Goal: Information Seeking & Learning: Learn about a topic

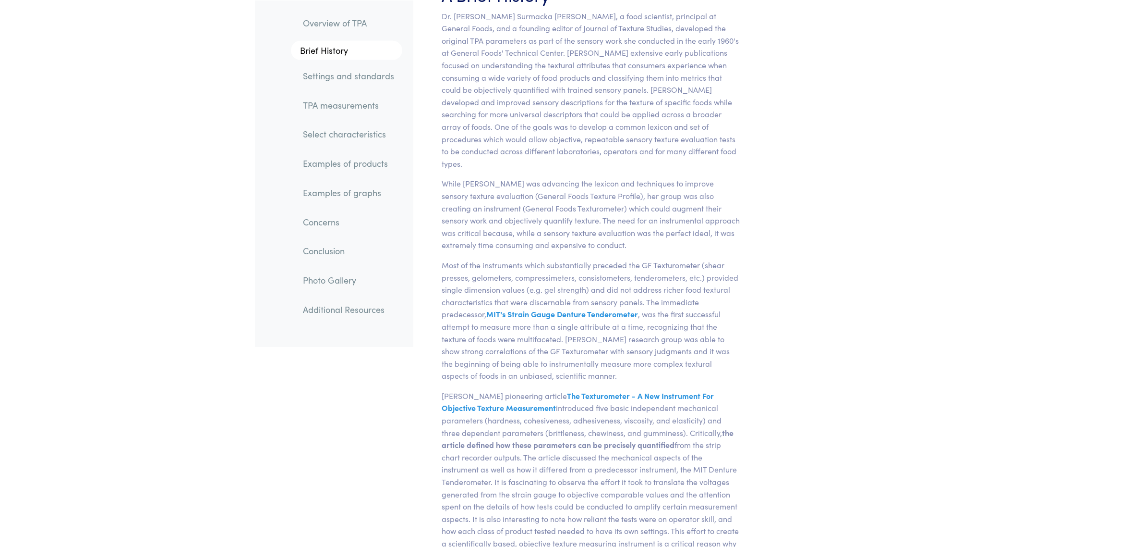
scroll to position [720, 0]
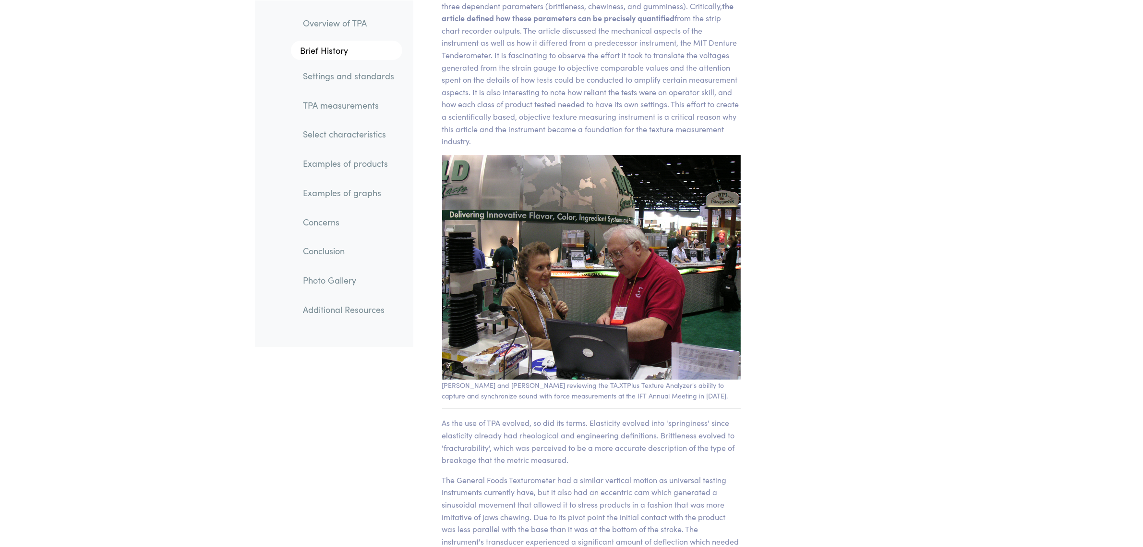
click at [366, 102] on link "TPA measurements" at bounding box center [349, 105] width 107 height 22
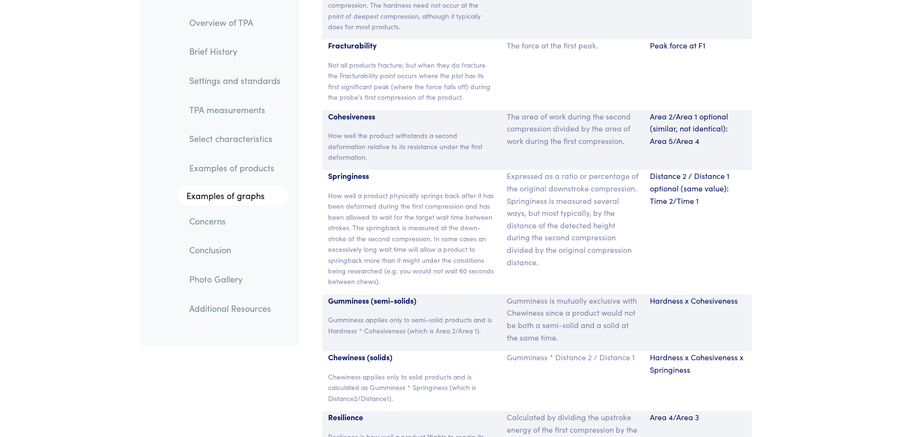
scroll to position [6381, 0]
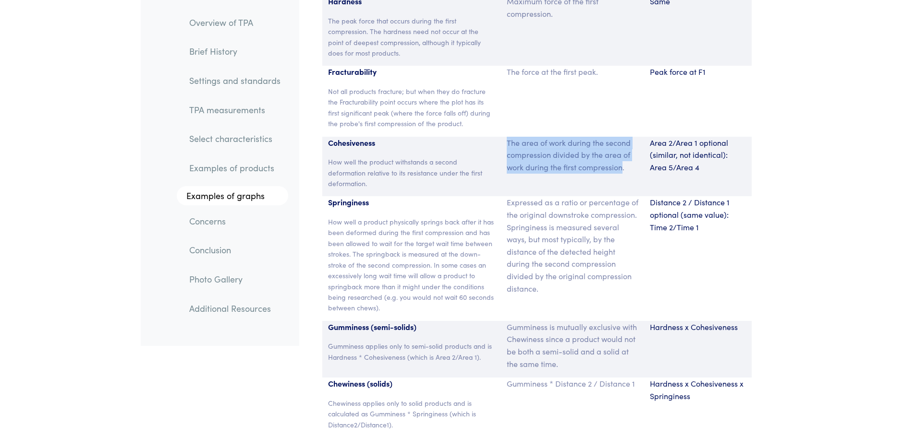
drag, startPoint x: 506, startPoint y: 132, endPoint x: 623, endPoint y: 152, distance: 118.9
click at [623, 152] on div "The area of work during the second compression divided by the area of work duri…" at bounding box center [572, 167] width 143 height 60
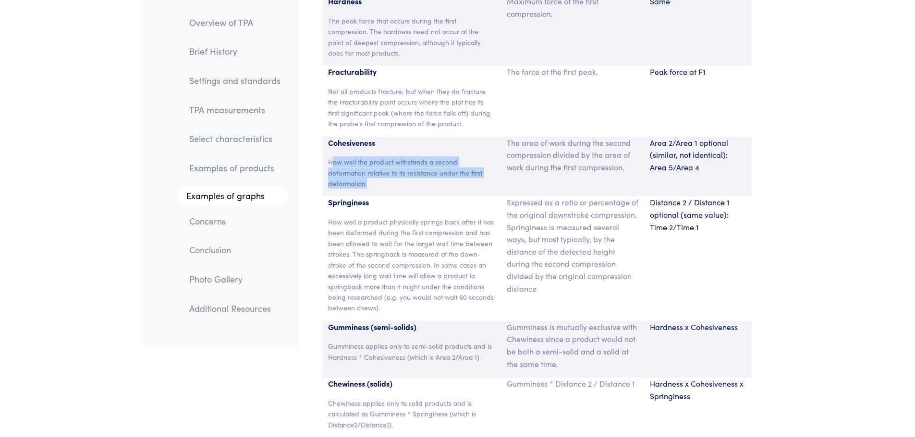
drag, startPoint x: 330, startPoint y: 146, endPoint x: 372, endPoint y: 171, distance: 48.9
click at [372, 171] on p "How well the product withstands a second deformation relative to its resistance…" at bounding box center [412, 173] width 168 height 32
click at [375, 174] on p "How well the product withstands a second deformation relative to its resistance…" at bounding box center [412, 173] width 168 height 32
drag, startPoint x: 328, startPoint y: 146, endPoint x: 365, endPoint y: 173, distance: 46.1
click at [365, 173] on p "How well the product withstands a second deformation relative to its resistance…" at bounding box center [412, 173] width 168 height 32
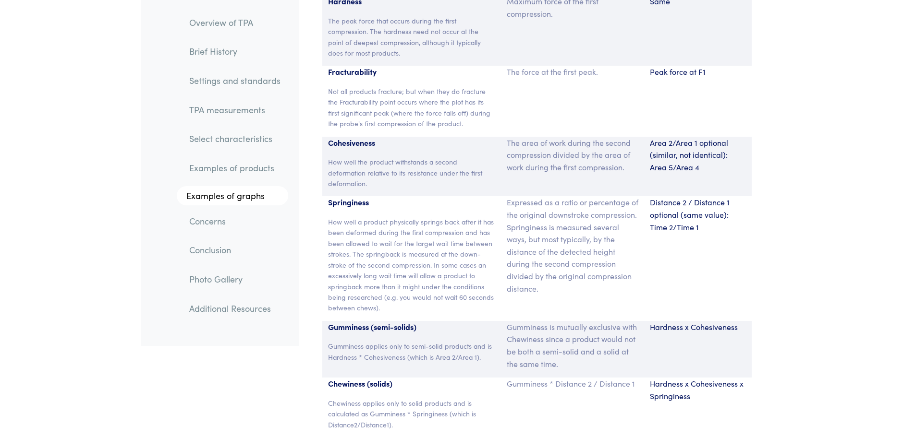
click at [373, 175] on p "How well the product withstands a second deformation relative to its resistance…" at bounding box center [412, 173] width 168 height 32
click at [364, 168] on p "How well the product withstands a second deformation relative to its resistance…" at bounding box center [412, 173] width 168 height 32
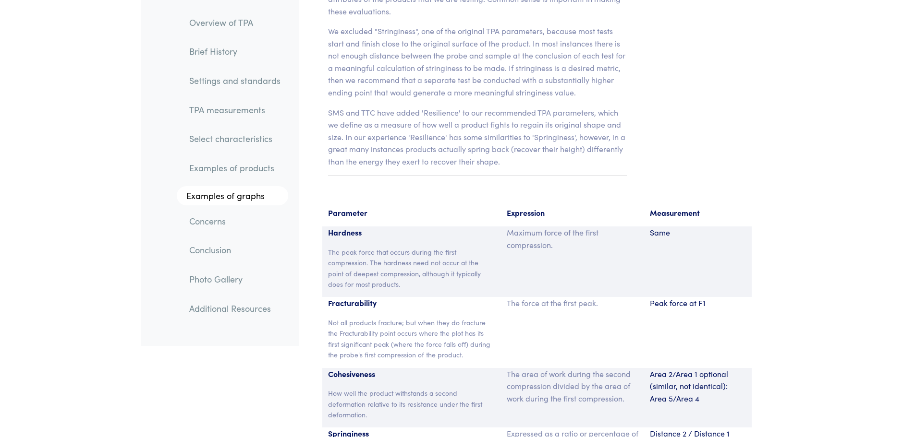
scroll to position [6141, 0]
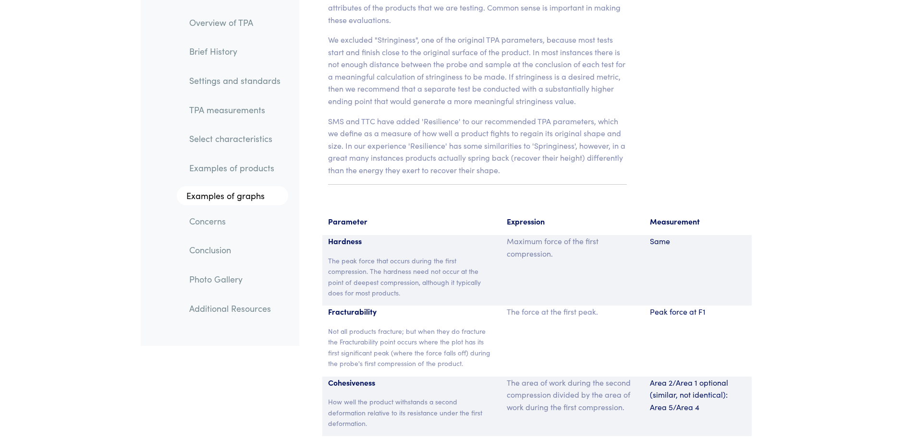
click at [358, 257] on p "The peak force that occurs during the first compression. The hardness need not …" at bounding box center [412, 276] width 168 height 43
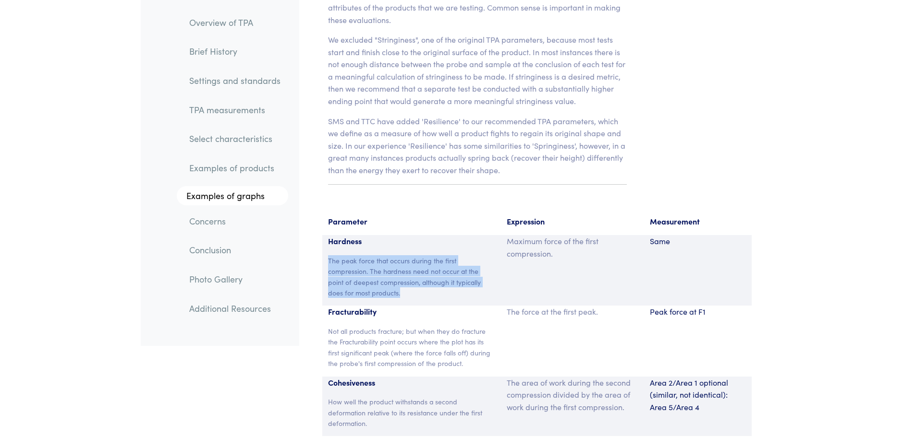
drag, startPoint x: 329, startPoint y: 249, endPoint x: 454, endPoint y: 284, distance: 129.7
click at [454, 284] on p "The peak force that occurs during the first compression. The hardness need not …" at bounding box center [412, 276] width 168 height 43
click at [375, 262] on p "The peak force that occurs during the first compression. The hardness need not …" at bounding box center [412, 276] width 168 height 43
drag, startPoint x: 371, startPoint y: 259, endPoint x: 462, endPoint y: 285, distance: 94.9
click at [462, 285] on div "Hardness The peak force that occurs during the first compression. The hardness …" at bounding box center [411, 270] width 179 height 71
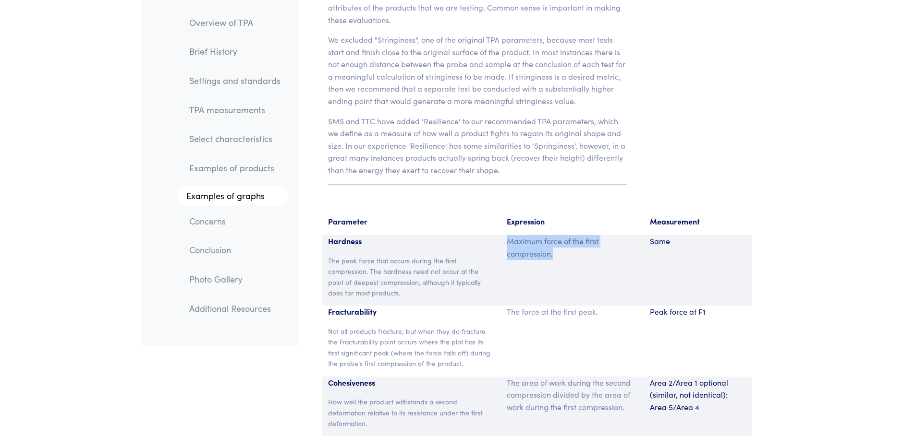
drag, startPoint x: 508, startPoint y: 232, endPoint x: 559, endPoint y: 246, distance: 53.4
click at [559, 246] on p "Maximum force of the first compression." at bounding box center [573, 247] width 132 height 24
